Goal: Transaction & Acquisition: Book appointment/travel/reservation

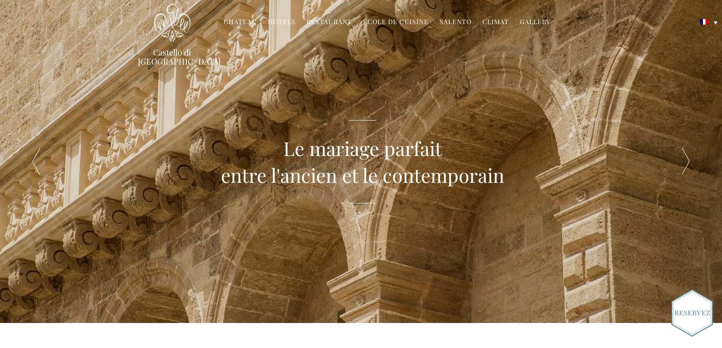
click at [685, 157] on div at bounding box center [686, 161] width 72 height 323
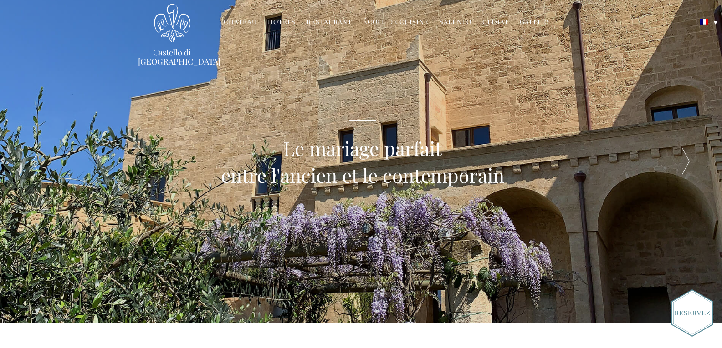
click at [685, 157] on div at bounding box center [686, 161] width 72 height 323
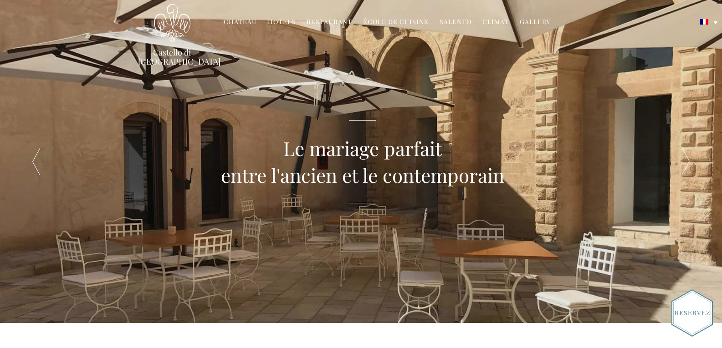
click at [685, 157] on div at bounding box center [686, 161] width 72 height 323
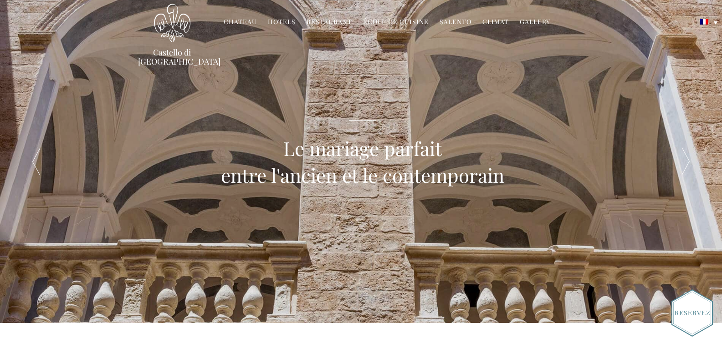
click at [685, 157] on div at bounding box center [686, 161] width 72 height 323
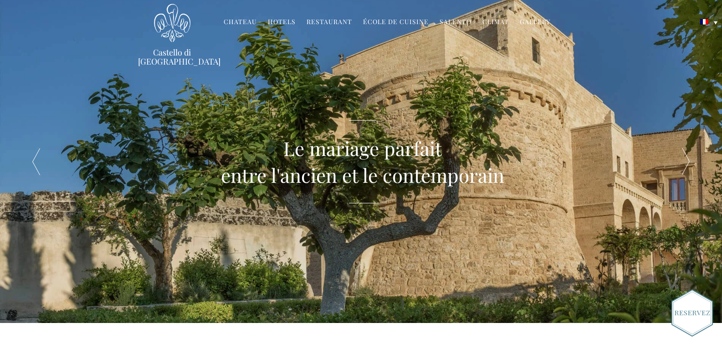
click at [685, 157] on div at bounding box center [686, 161] width 72 height 323
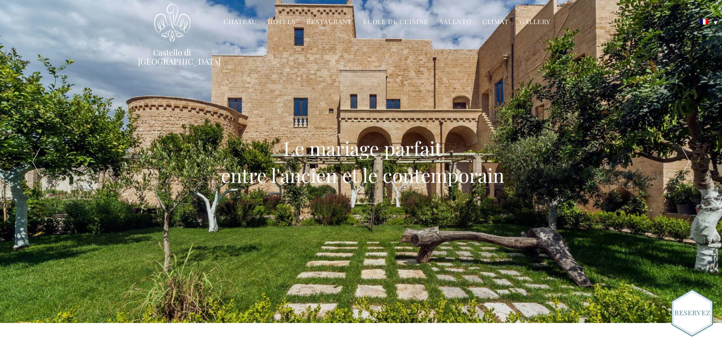
click at [685, 157] on div at bounding box center [686, 161] width 72 height 323
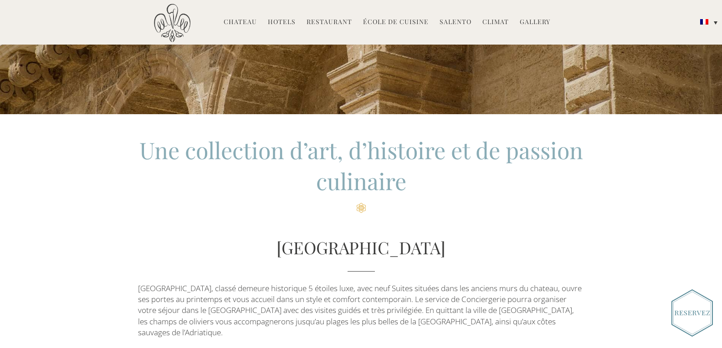
scroll to position [273, 0]
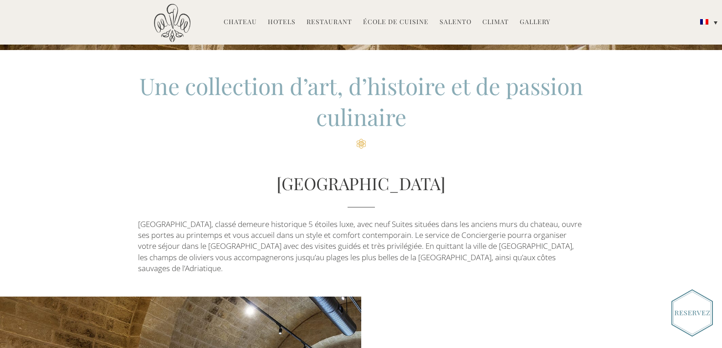
click at [286, 20] on link "Hotels" at bounding box center [282, 22] width 28 height 10
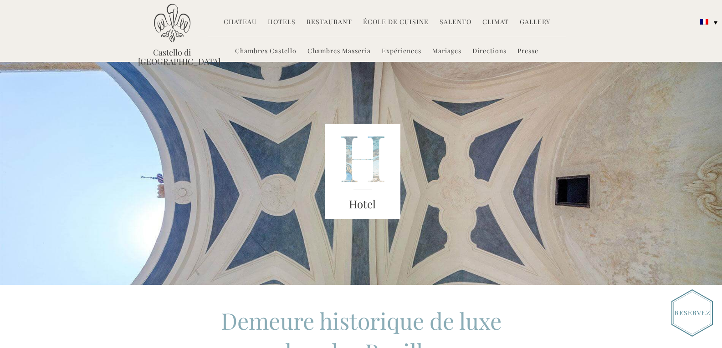
click at [273, 51] on link "Chambres Castello" at bounding box center [265, 51] width 61 height 10
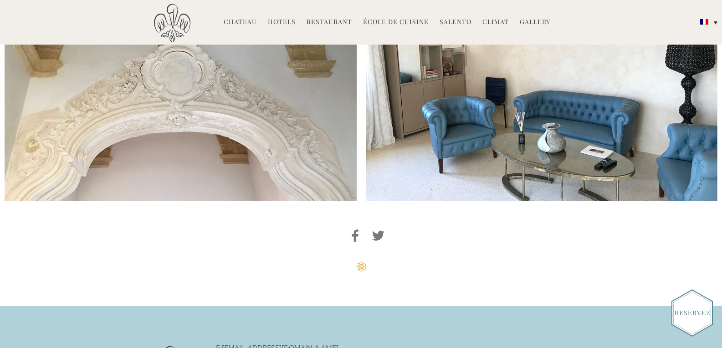
scroll to position [2322, 0]
